Goal: Task Accomplishment & Management: Complete application form

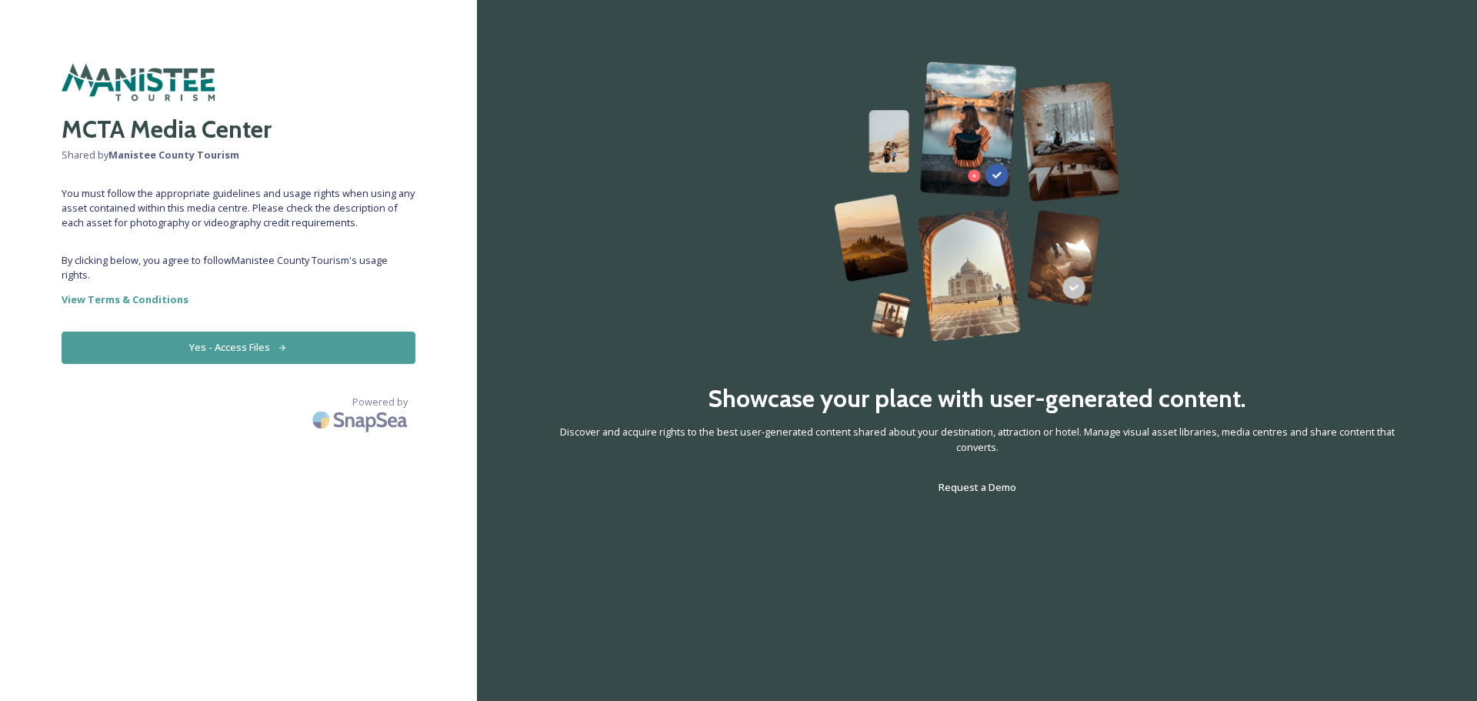
click at [242, 343] on button "Yes - Access Files" at bounding box center [239, 347] width 354 height 32
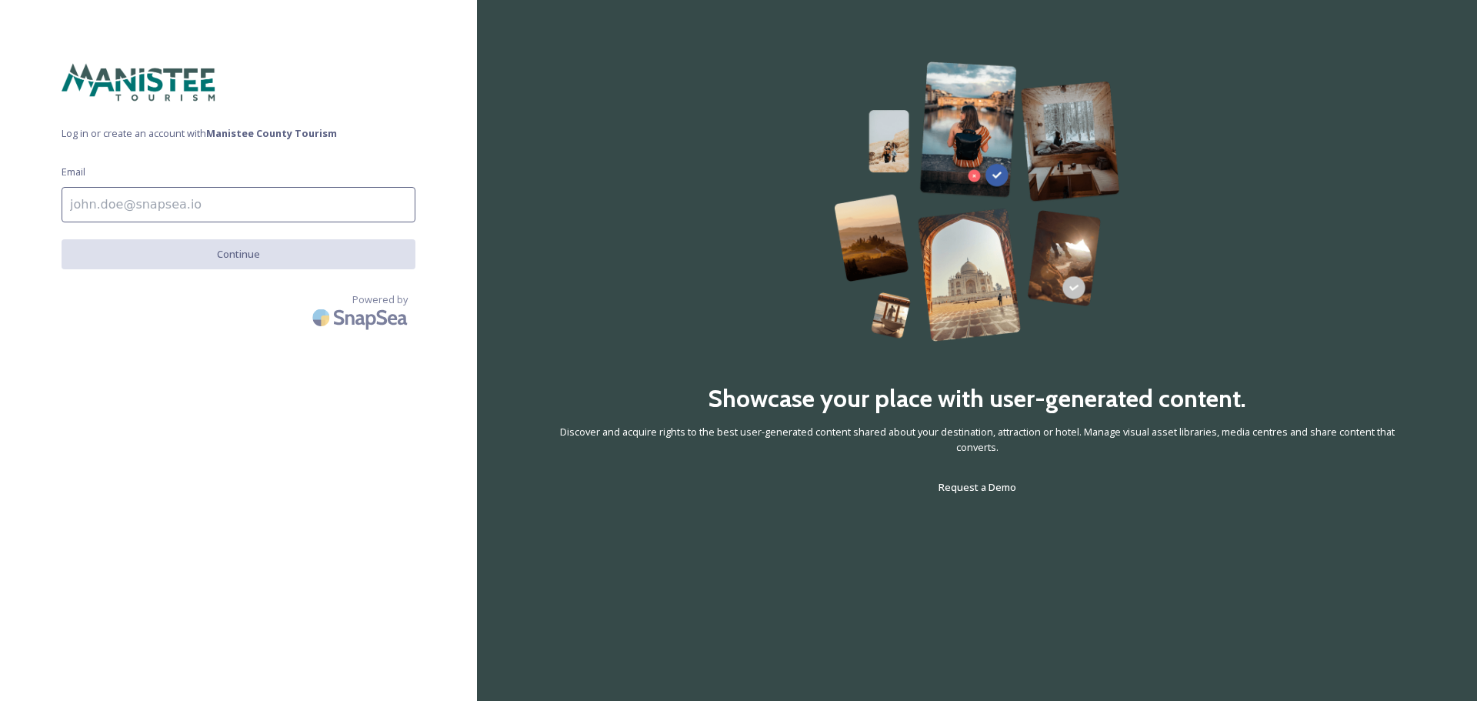
click at [140, 200] on input at bounding box center [239, 204] width 354 height 35
type input "[PERSON_NAME][EMAIL_ADDRESS][DOMAIN_NAME]"
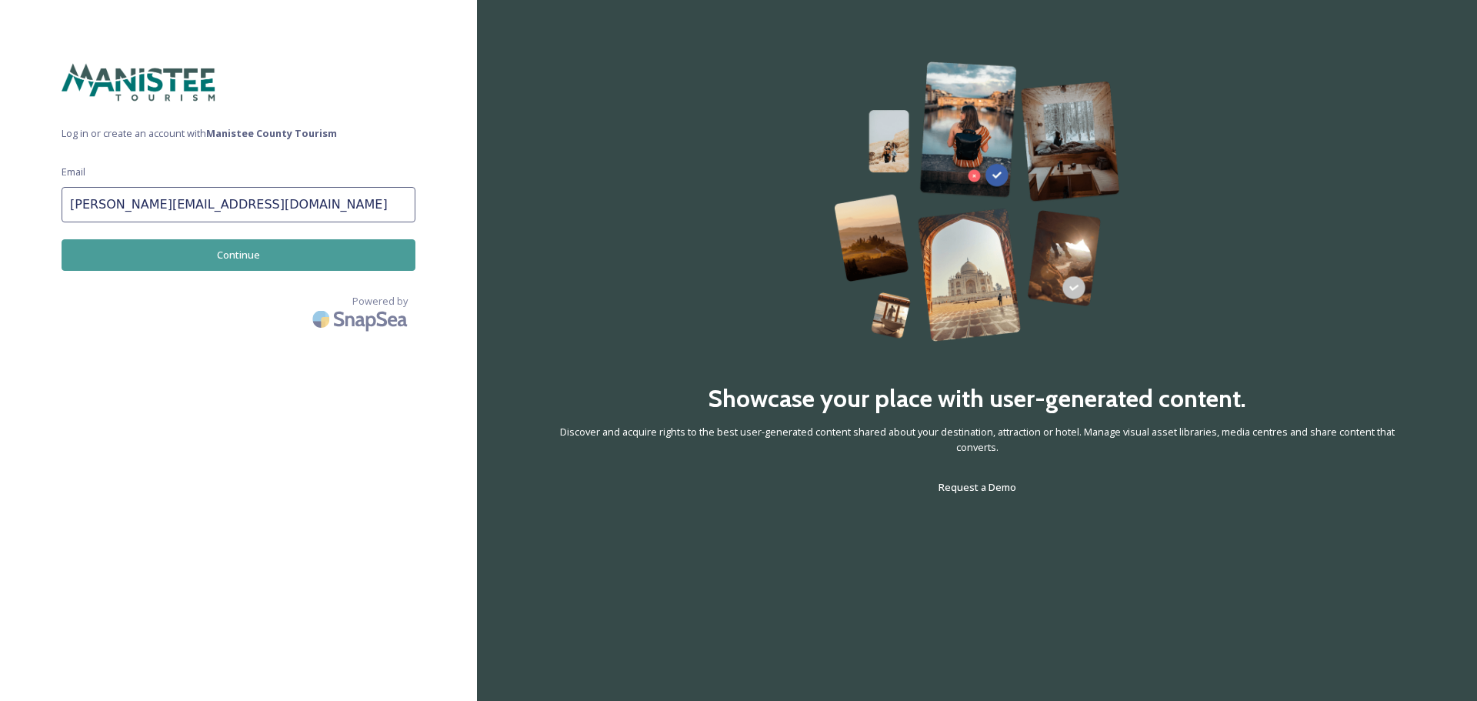
click at [229, 252] on button "Continue" at bounding box center [239, 255] width 354 height 32
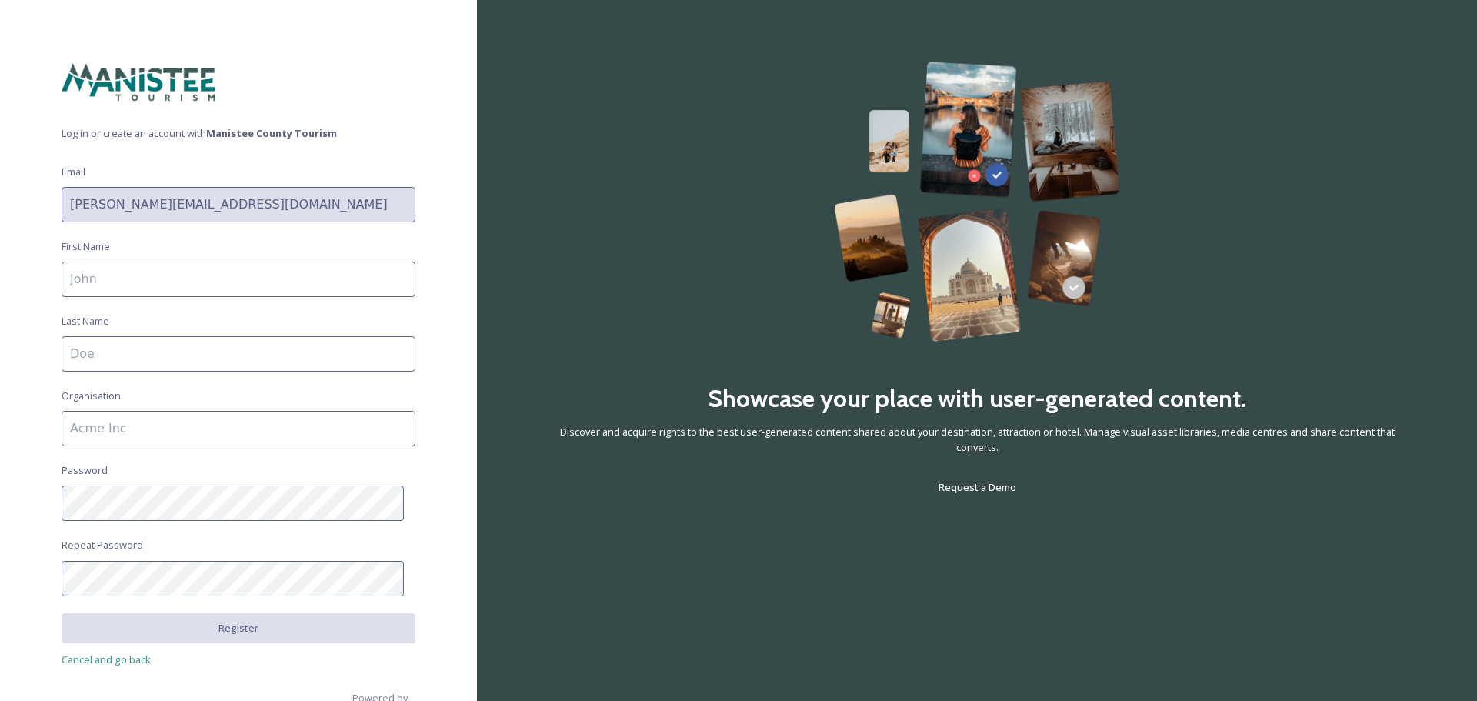
click at [126, 279] on input at bounding box center [239, 278] width 354 height 35
type input "[PERSON_NAME]"
type input "VanDerhoff"
click at [149, 432] on input "Wander In" at bounding box center [239, 428] width 354 height 35
type input "Wander In Manistee LLC"
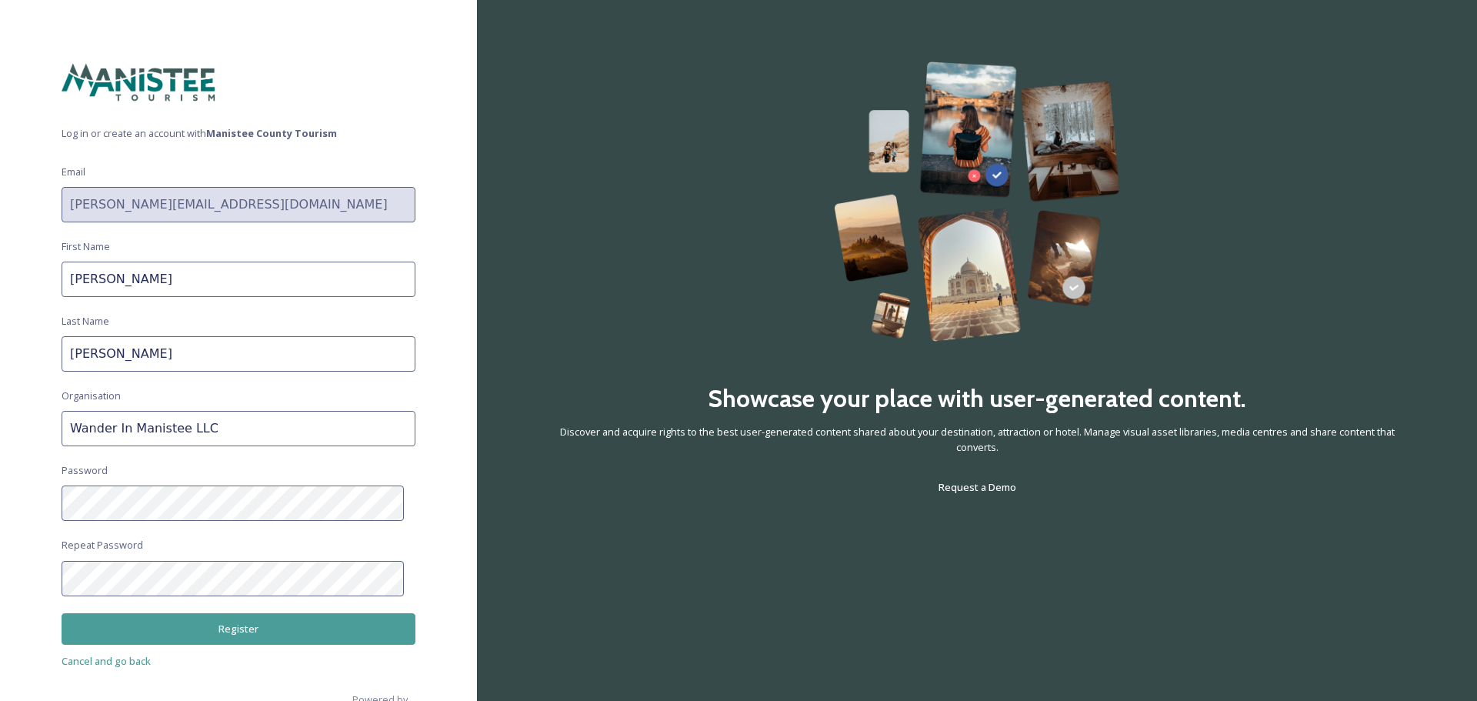
click at [237, 621] on button "Register" at bounding box center [239, 629] width 354 height 32
